Goal: Information Seeking & Learning: Understand process/instructions

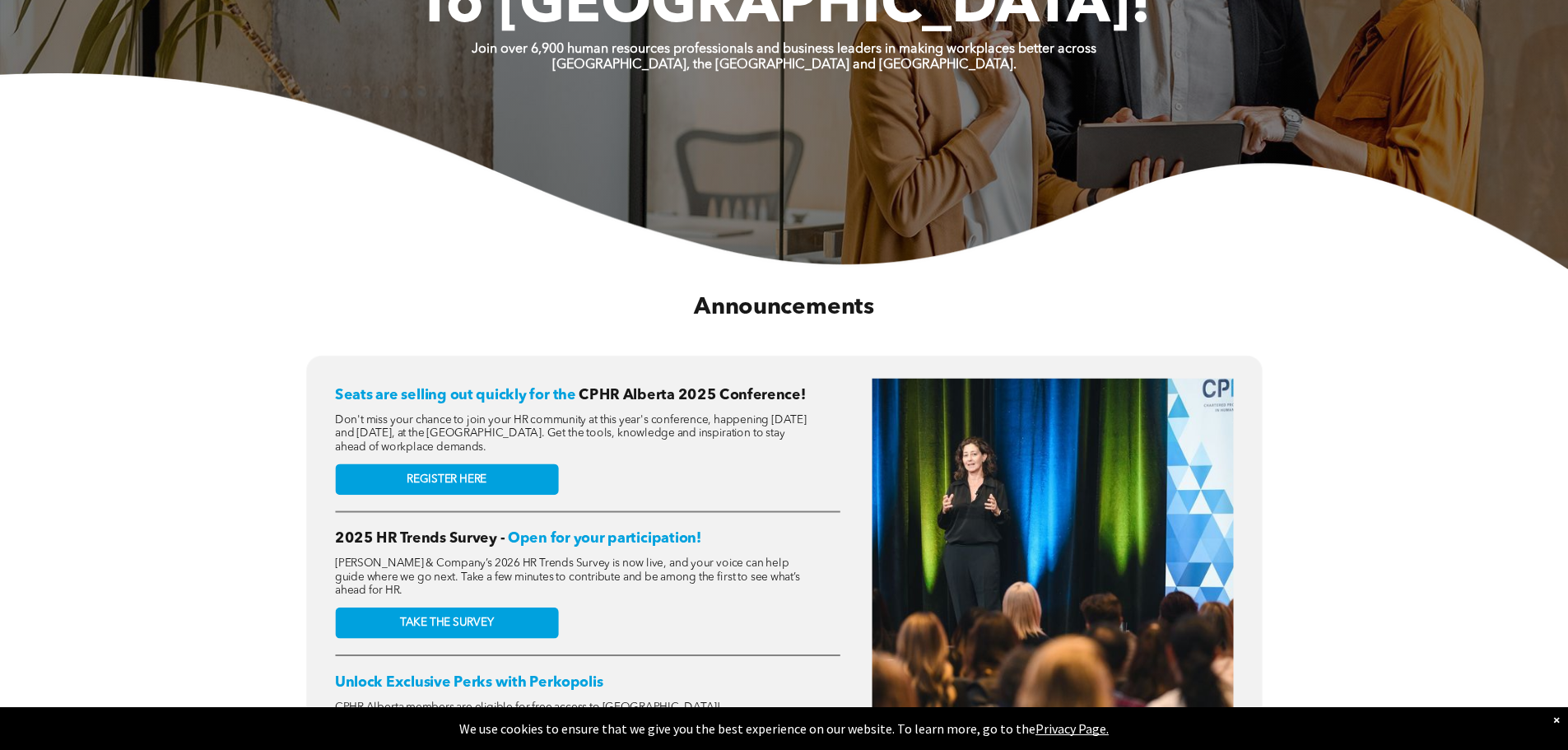
scroll to position [659, 0]
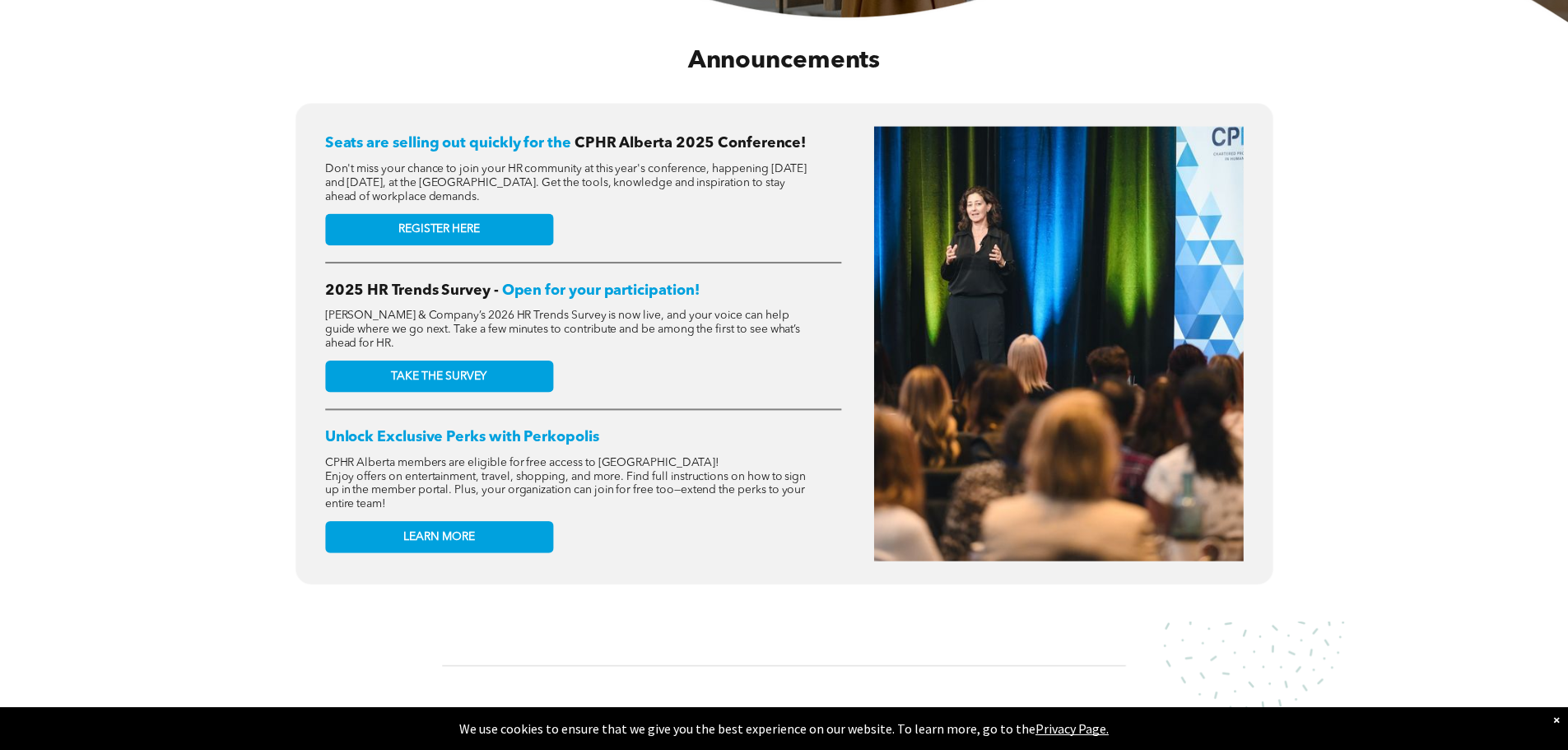
drag, startPoint x: 442, startPoint y: 177, endPoint x: 740, endPoint y: 192, distance: 298.4
click at [740, 192] on p "Don't miss your chance to join your HR community at this year's conference, hap…" at bounding box center [569, 184] width 487 height 42
click at [738, 219] on div "Seats are selling out quickly for the CPHR Alberta 2025 Conference! Don't miss …" at bounding box center [583, 343] width 517 height 435
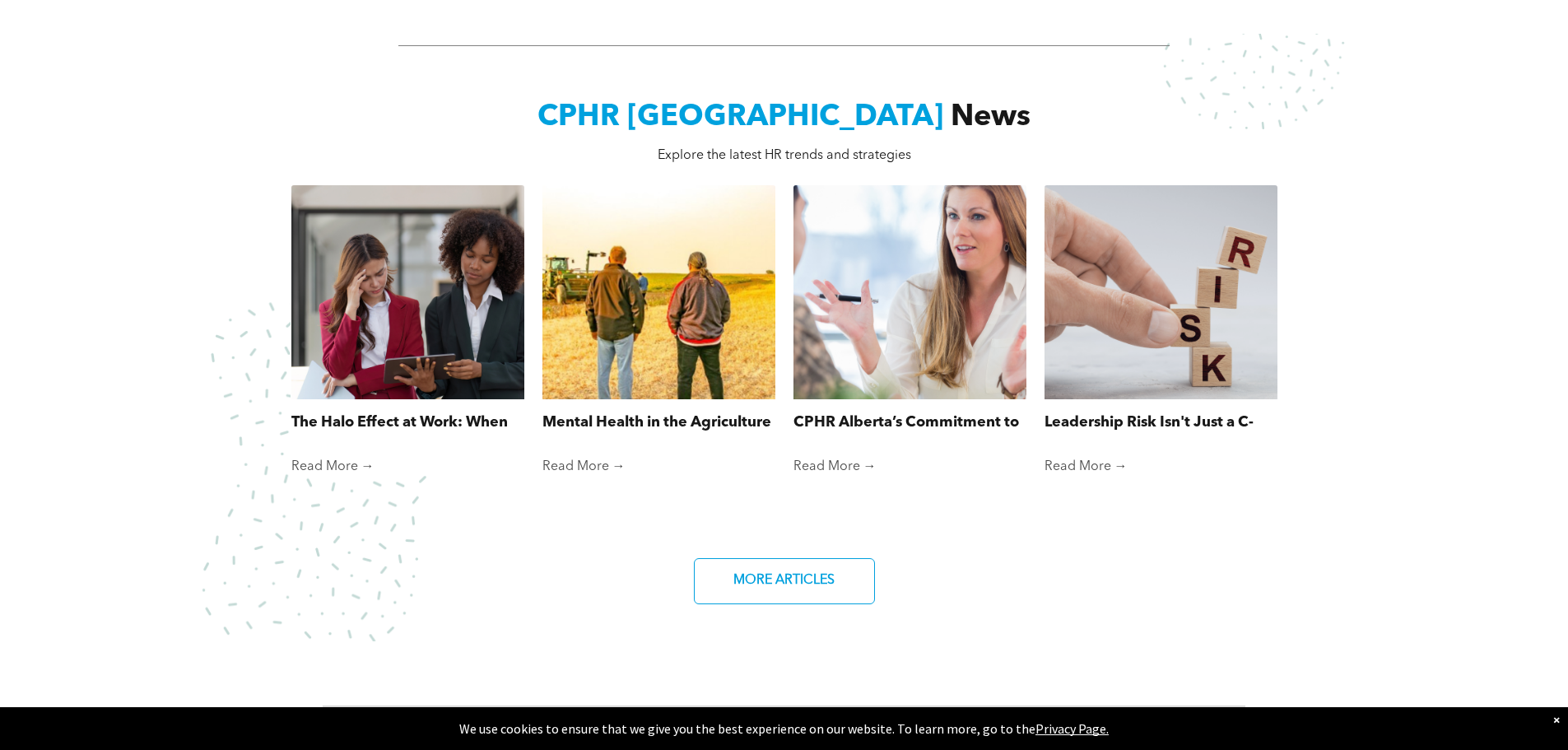
scroll to position [1399, 0]
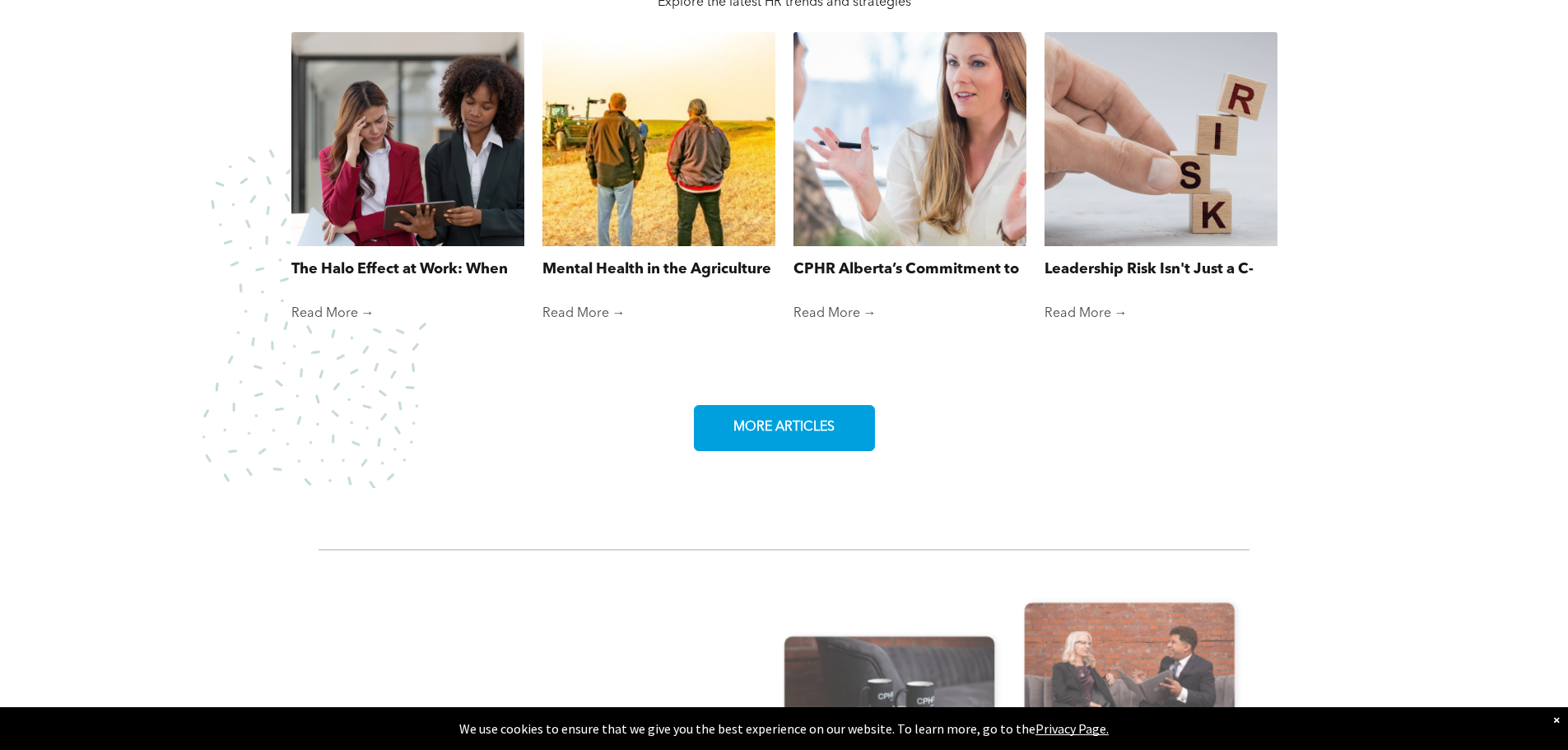
click at [826, 415] on span "MORE ARTICLES" at bounding box center [783, 427] width 113 height 32
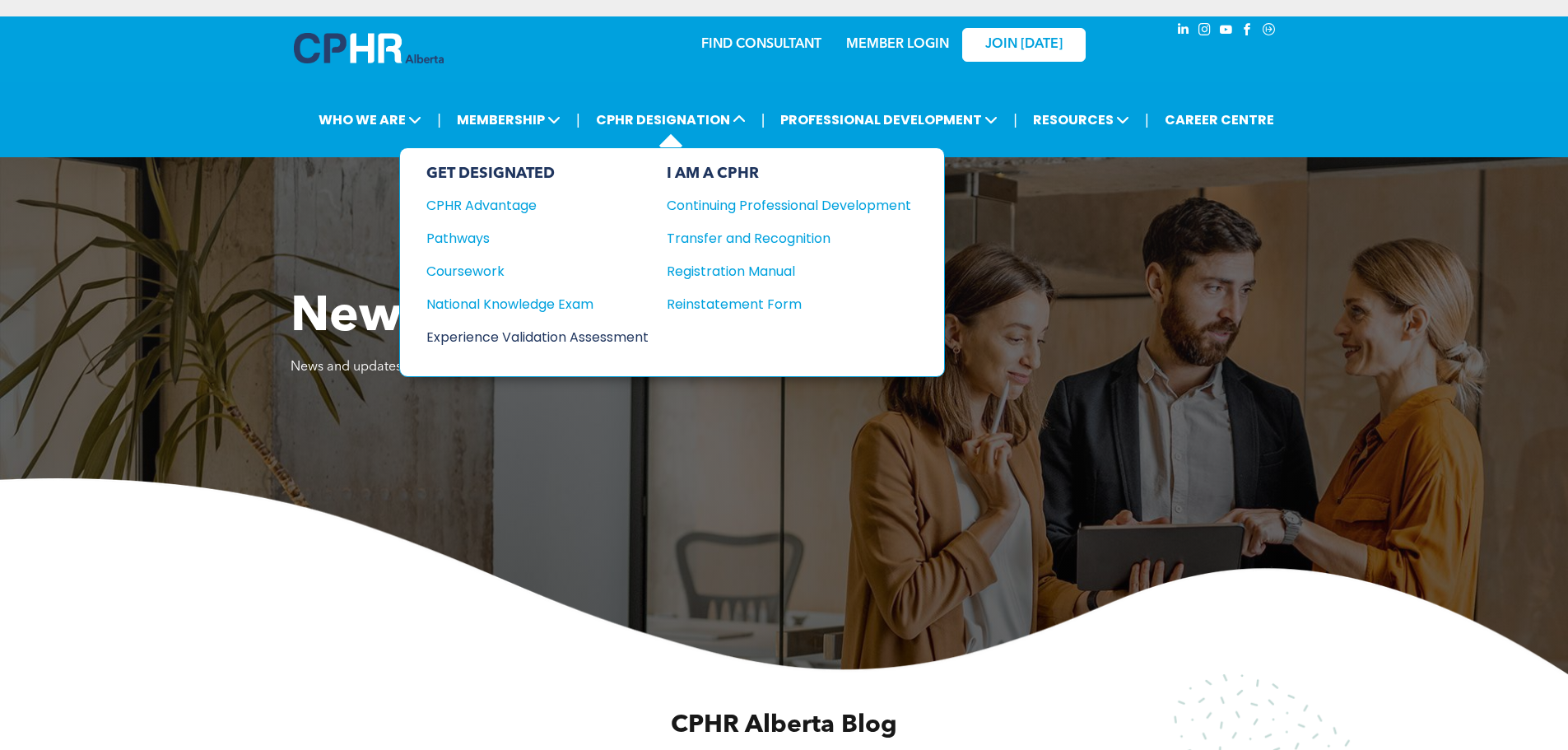
click at [532, 336] on div "Experience Validation Assessment" at bounding box center [526, 337] width 200 height 20
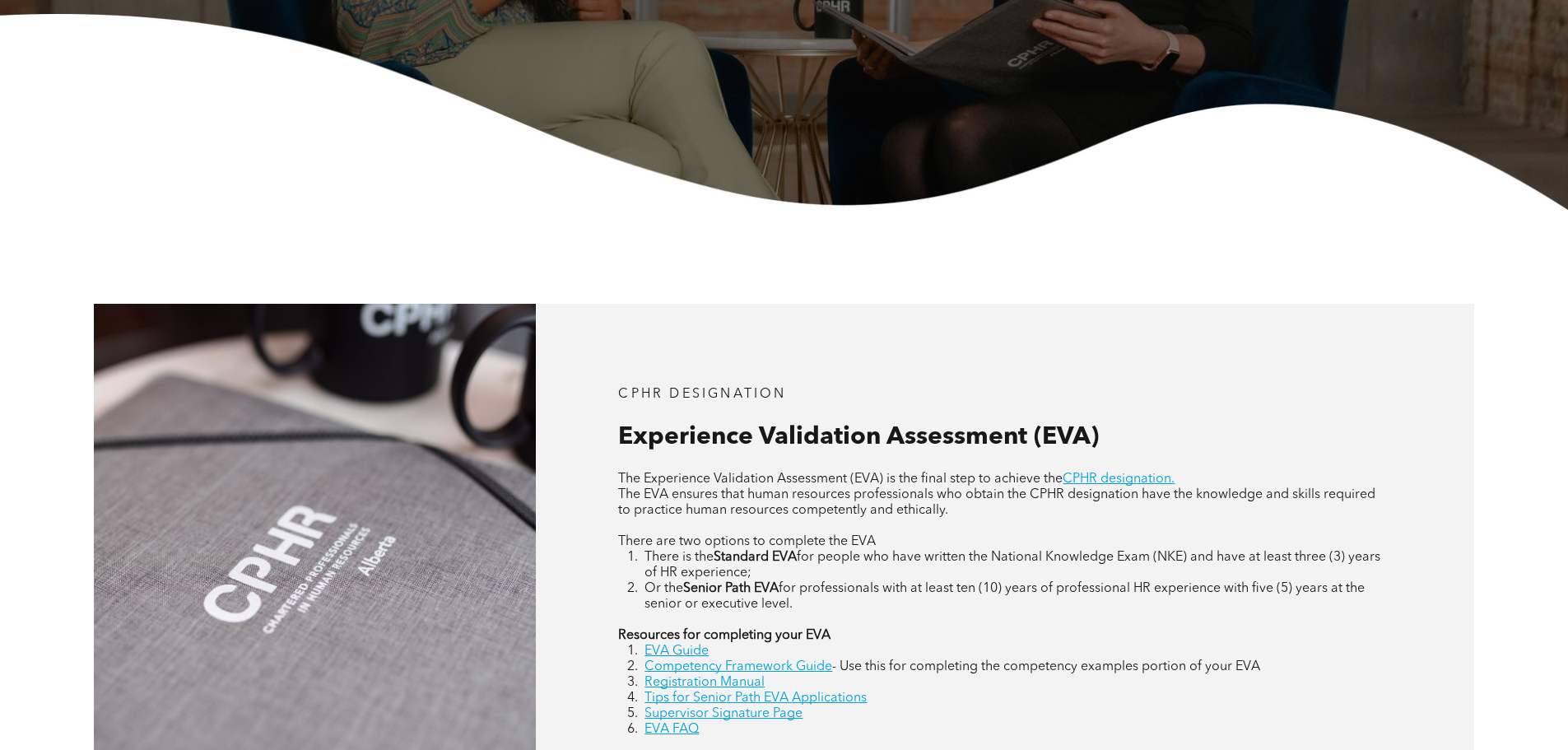
scroll to position [659, 0]
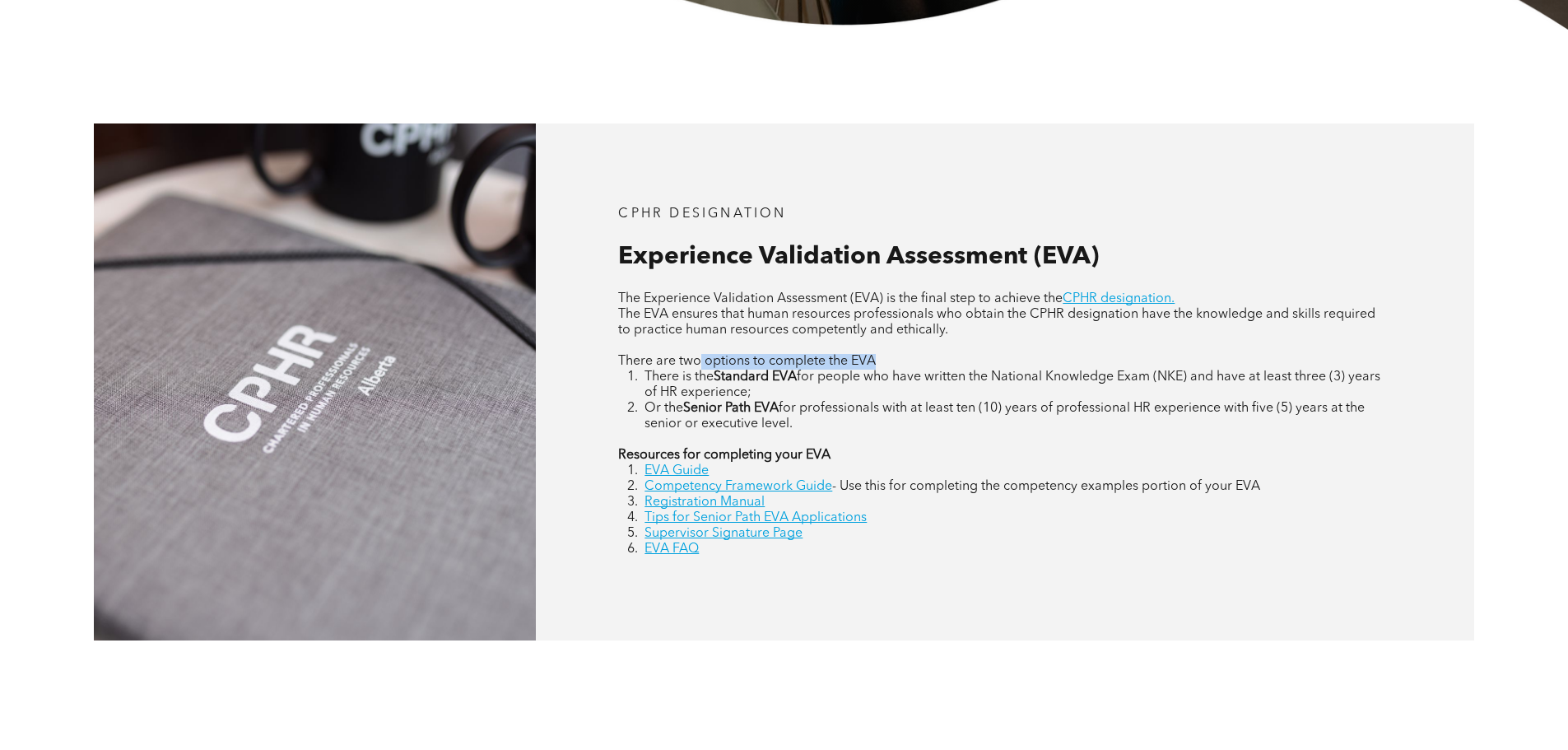
drag, startPoint x: 708, startPoint y: 358, endPoint x: 1277, endPoint y: 367, distance: 569.1
click at [1277, 367] on p "There are two options to complete the EVA" at bounding box center [1005, 362] width 773 height 15
drag, startPoint x: 1047, startPoint y: 379, endPoint x: 1007, endPoint y: 385, distance: 40.4
click at [1044, 379] on span "for people who have written the National Knowledge Exam (NKE) and have at least…" at bounding box center [1012, 385] width 736 height 29
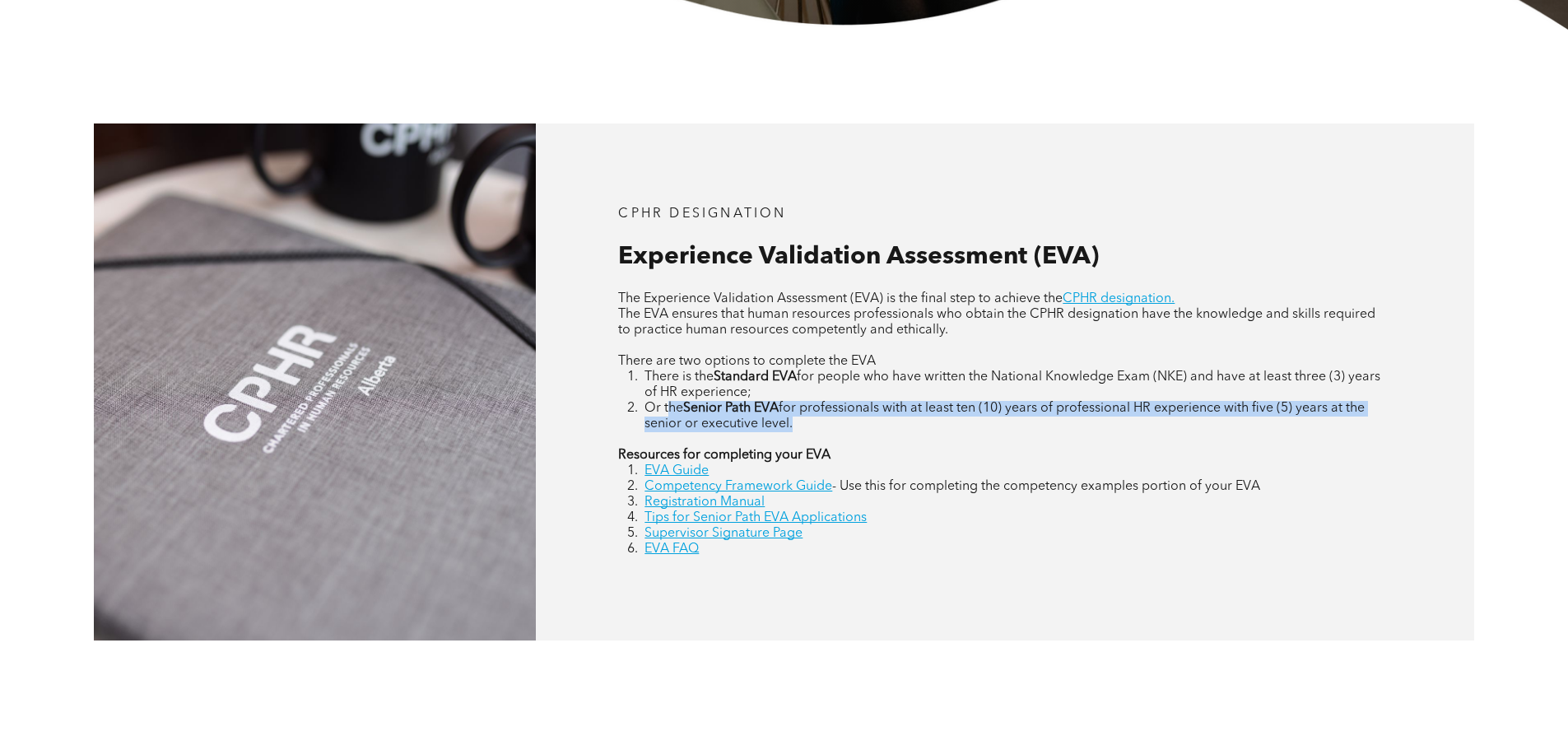
drag, startPoint x: 670, startPoint y: 412, endPoint x: 1142, endPoint y: 440, distance: 472.8
click at [1149, 440] on div "The Experience Validation Assessment (EVA) is the final step to achieve the CPH…" at bounding box center [1005, 424] width 773 height 265
click at [1053, 443] on p at bounding box center [1005, 439] width 773 height 15
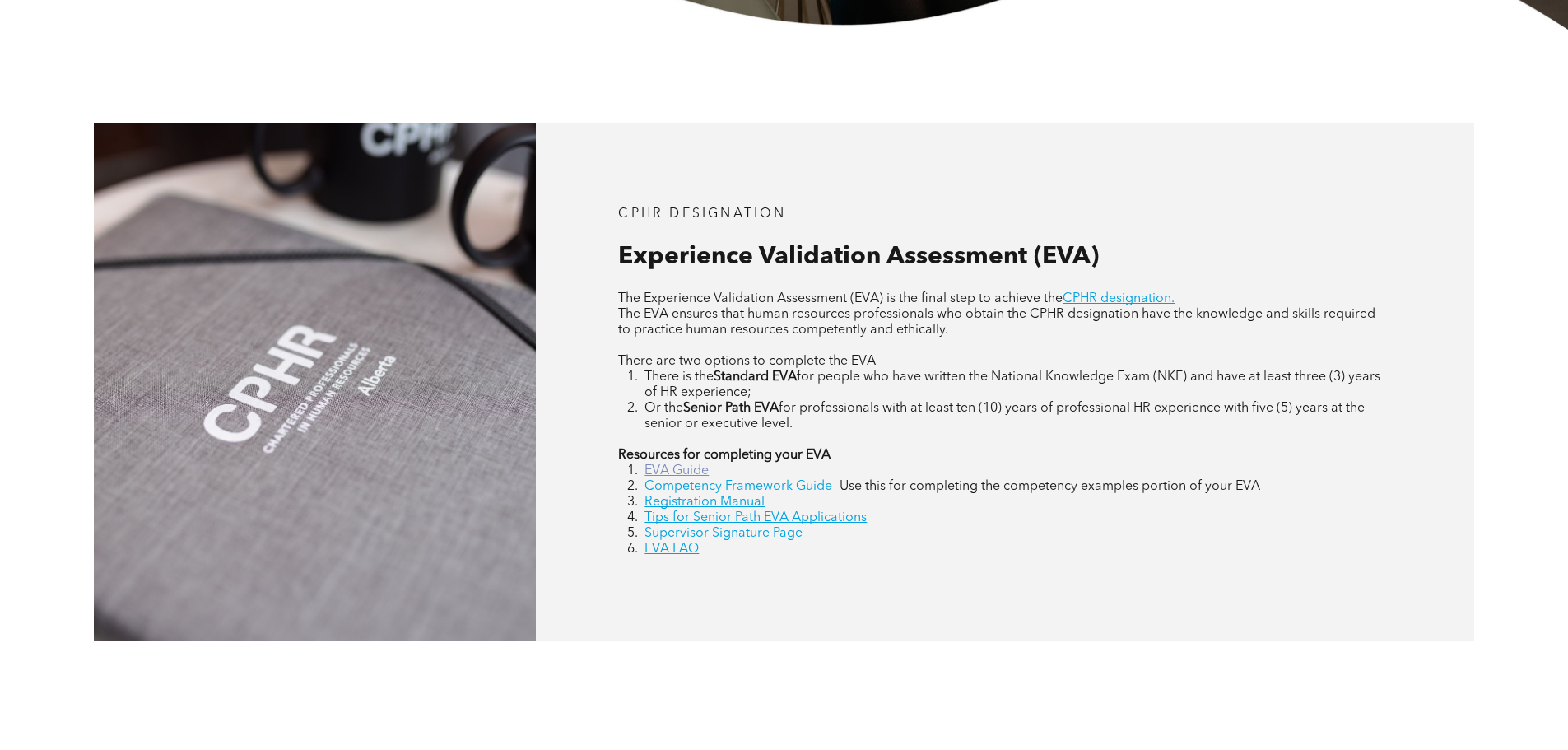
click at [688, 469] on link "EVA Guide" at bounding box center [676, 471] width 64 height 13
click at [829, 488] on link "Competency Framework Guide" at bounding box center [738, 487] width 188 height 13
